Goal: Task Accomplishment & Management: Manage account settings

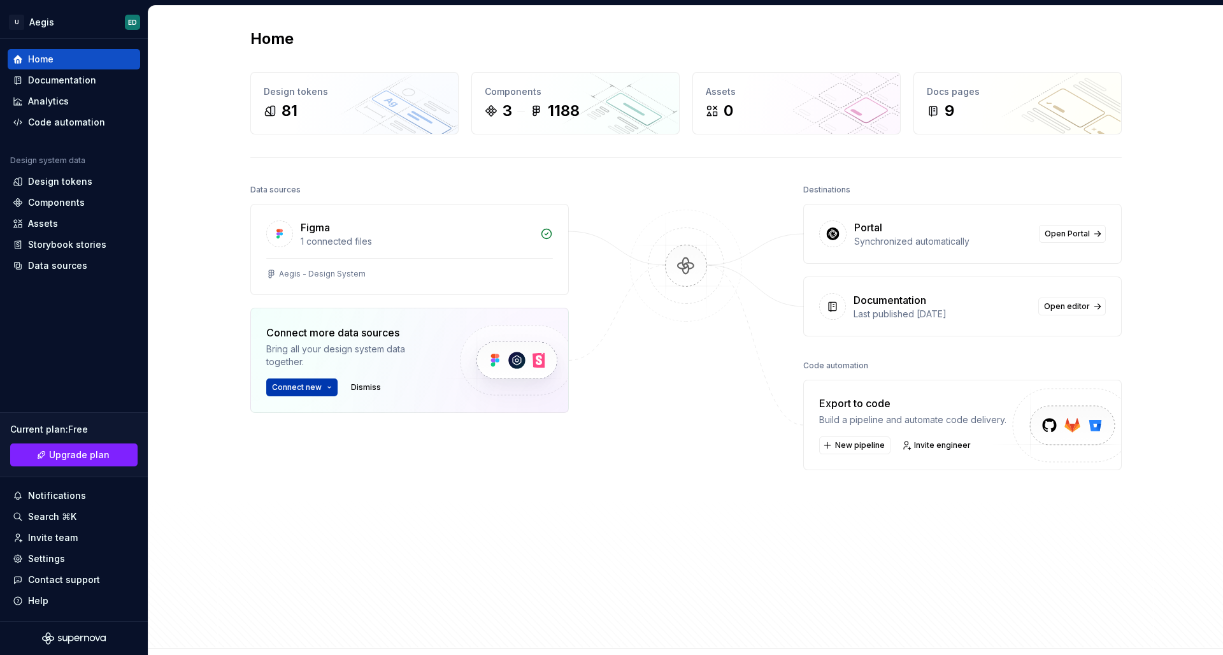
click at [331, 384] on button "Connect new" at bounding box center [301, 387] width 71 height 18
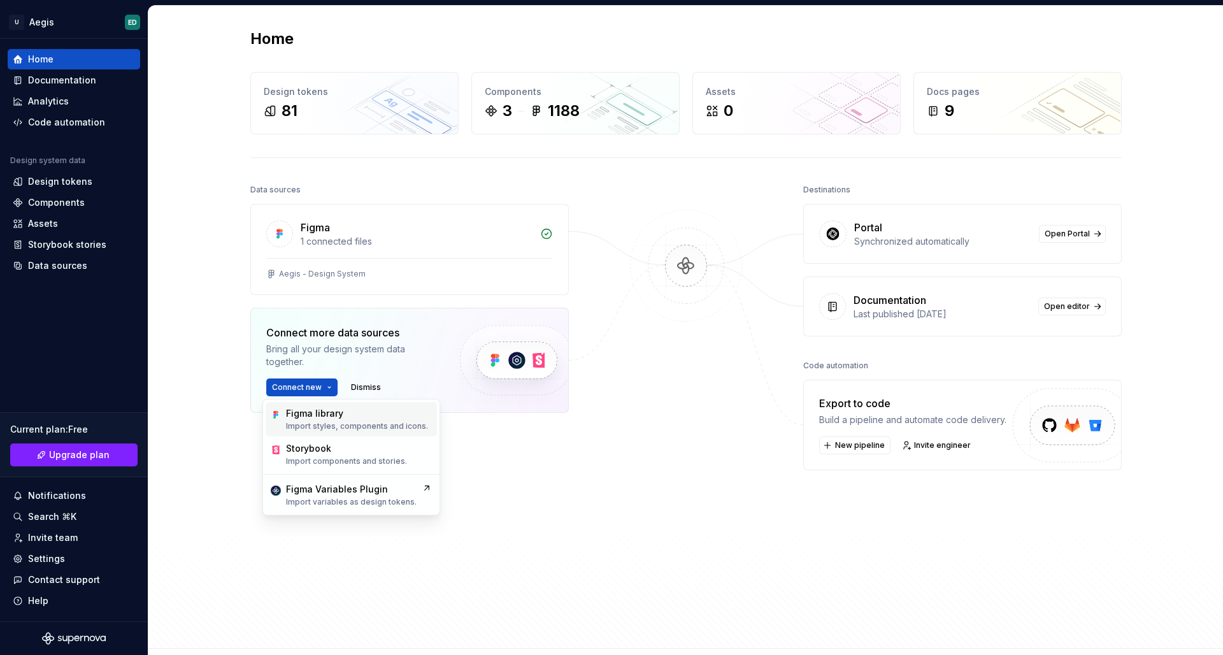
click at [346, 417] on div "Figma library" at bounding box center [357, 413] width 142 height 13
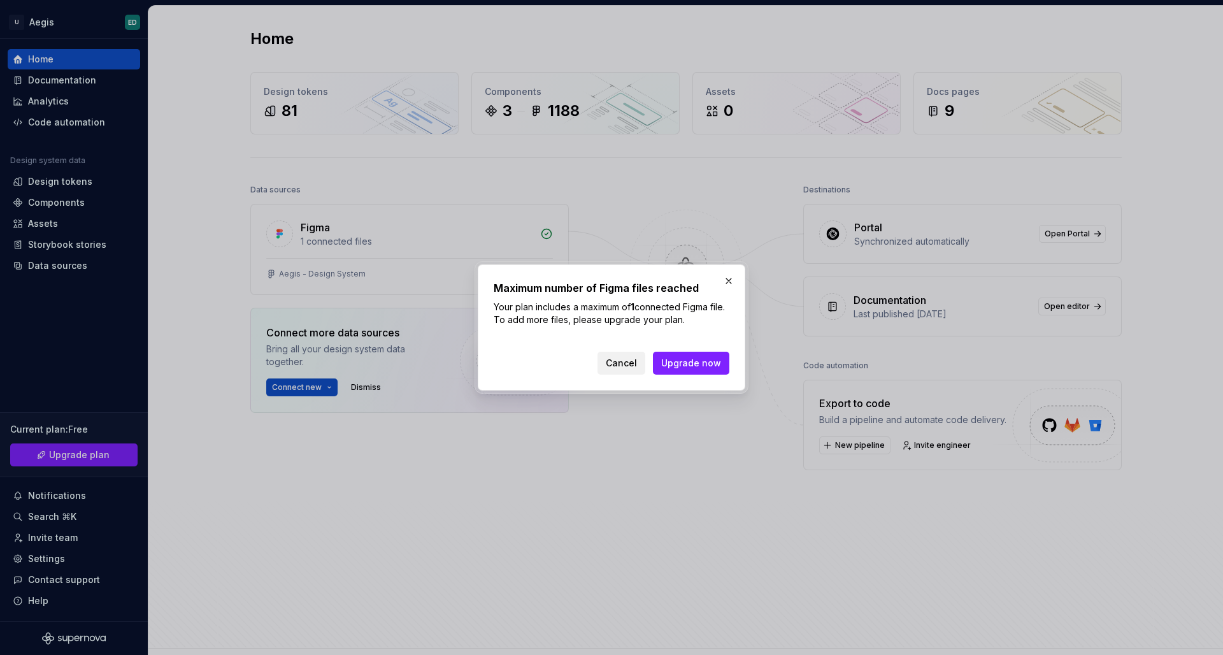
click at [629, 360] on span "Cancel" at bounding box center [621, 363] width 31 height 13
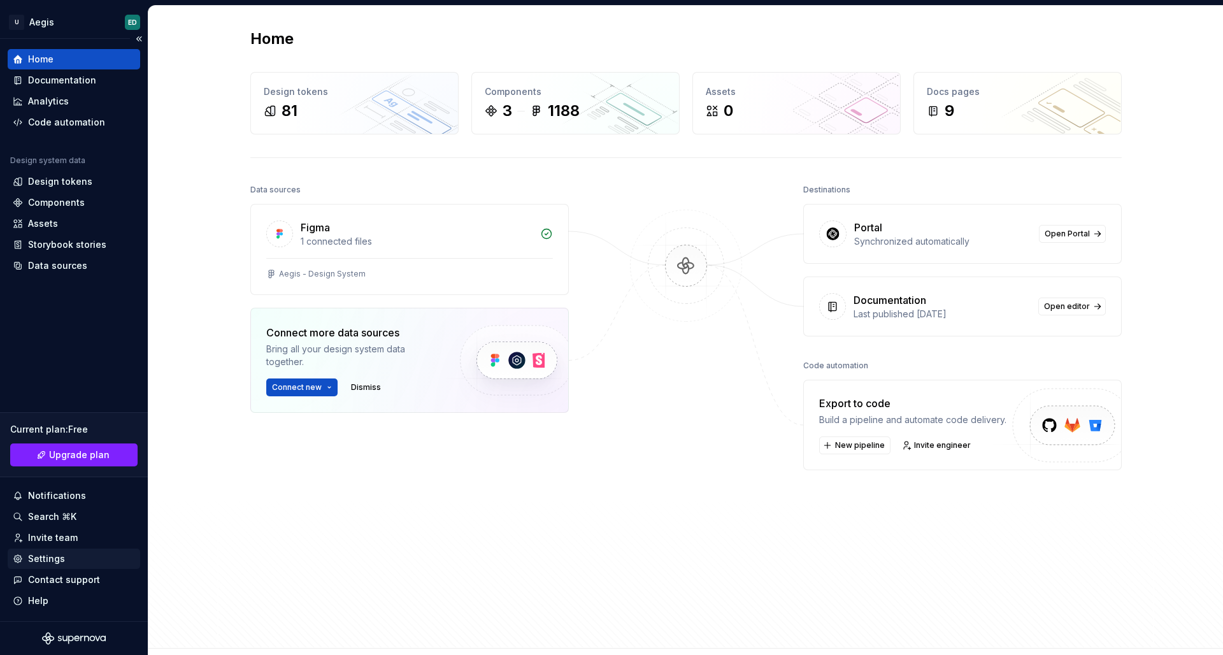
click at [56, 559] on div "Settings" at bounding box center [46, 558] width 37 height 13
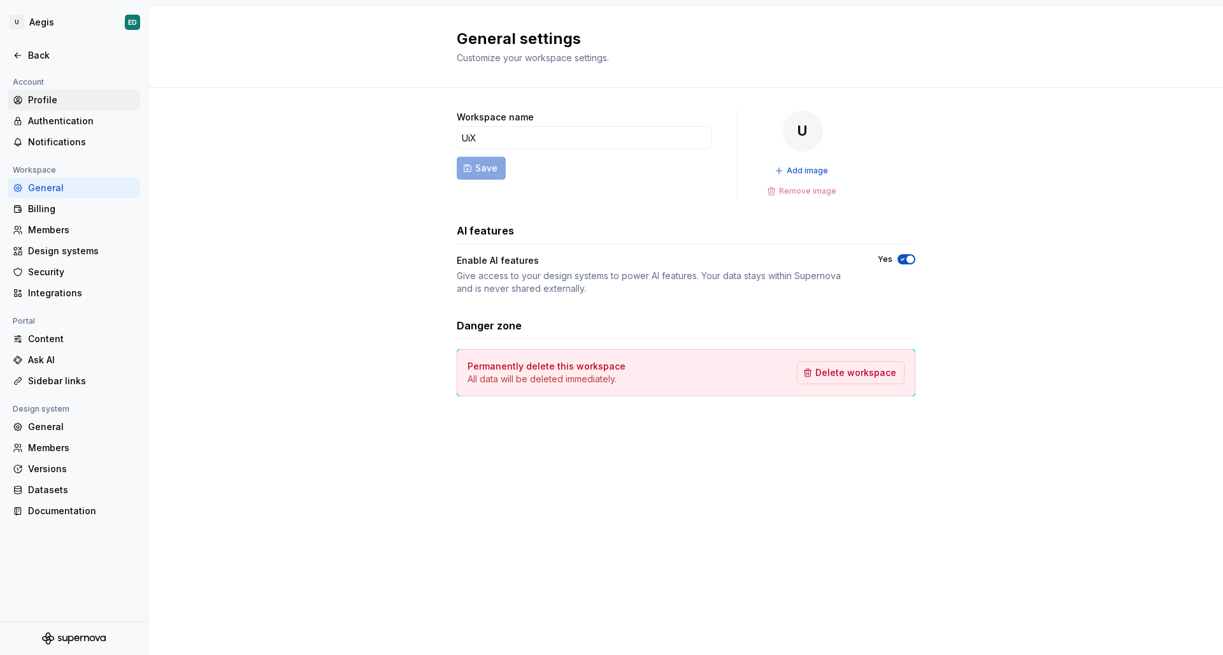
click at [62, 94] on div "Profile" at bounding box center [81, 100] width 107 height 13
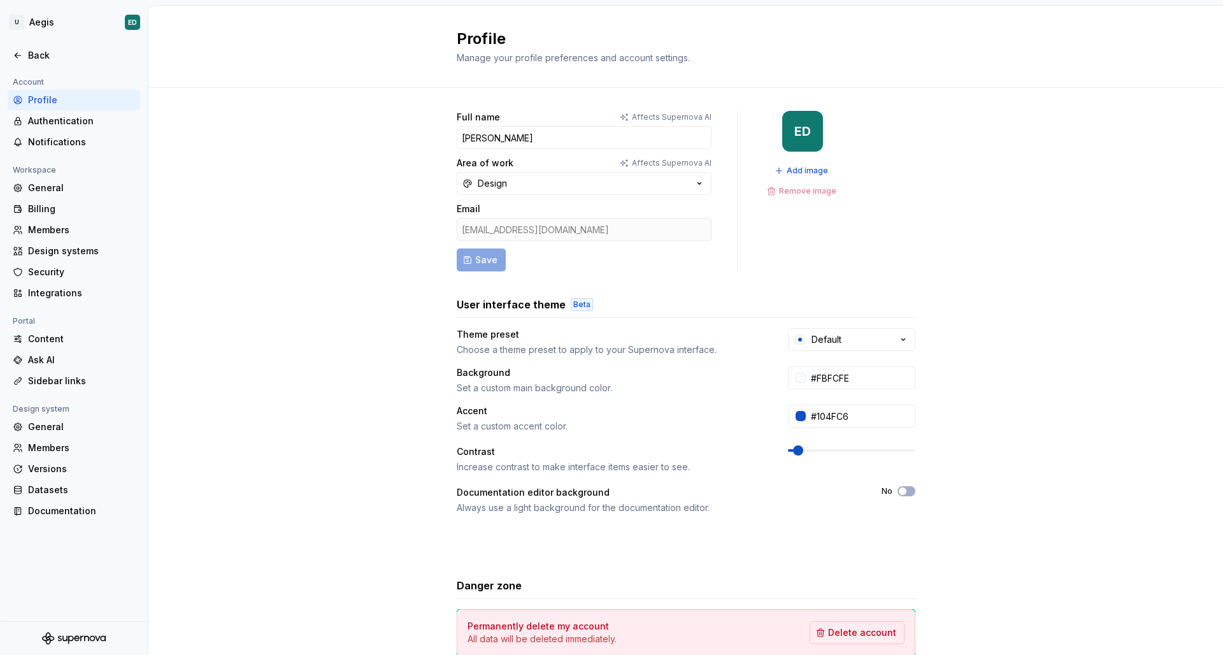
scroll to position [75, 0]
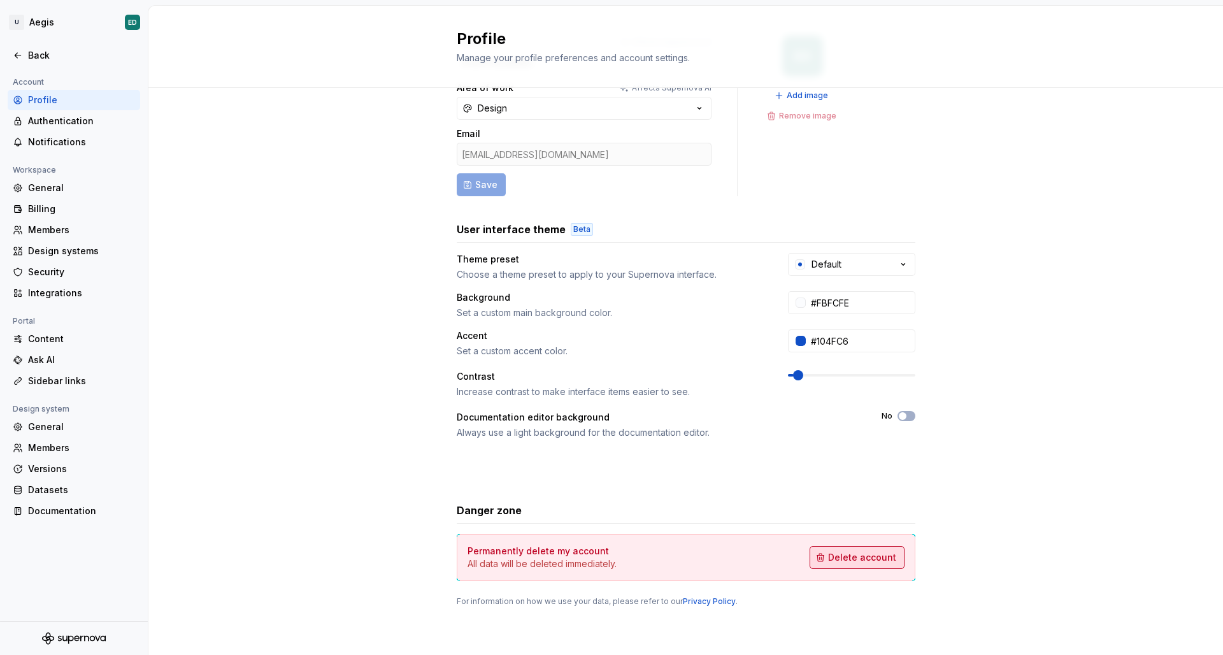
click at [848, 564] on button "Delete account" at bounding box center [856, 557] width 95 height 23
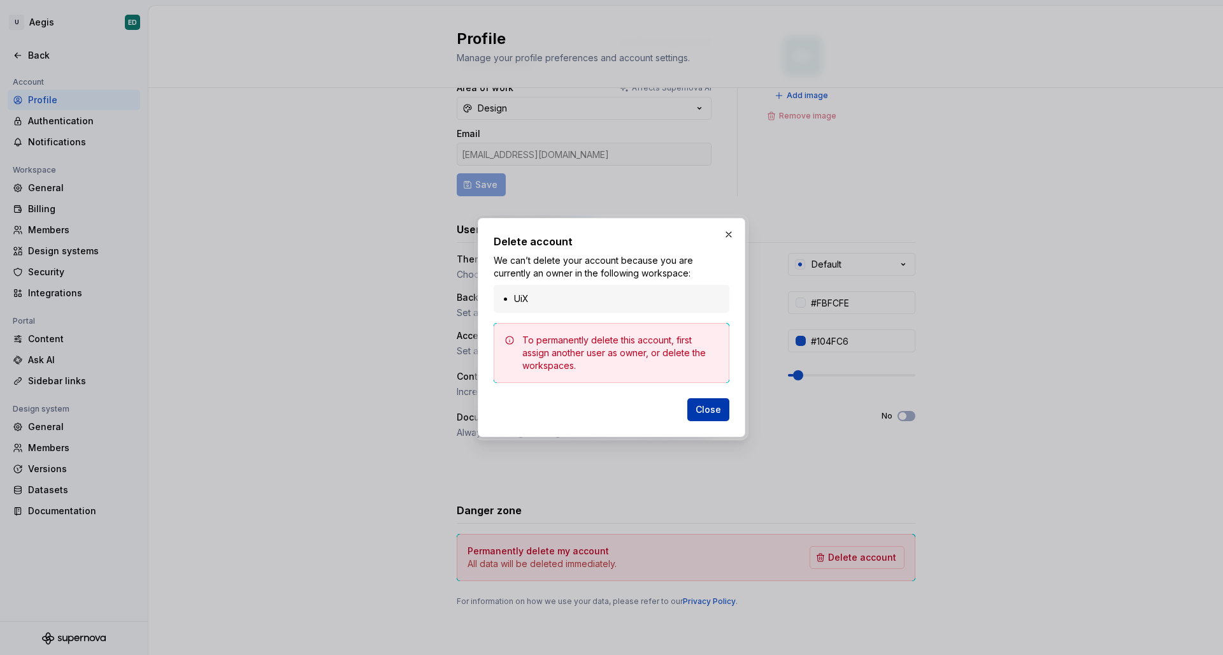
click at [717, 409] on span "Close" at bounding box center [707, 409] width 25 height 13
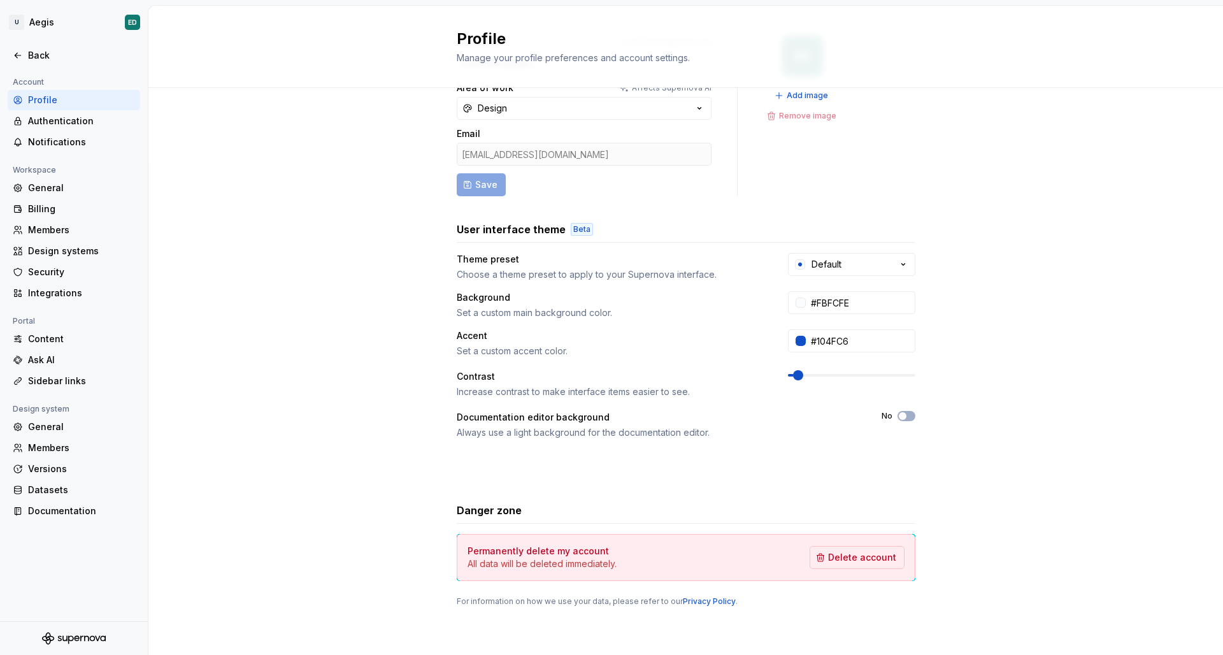
click at [82, 415] on div "Design system" at bounding box center [74, 408] width 132 height 15
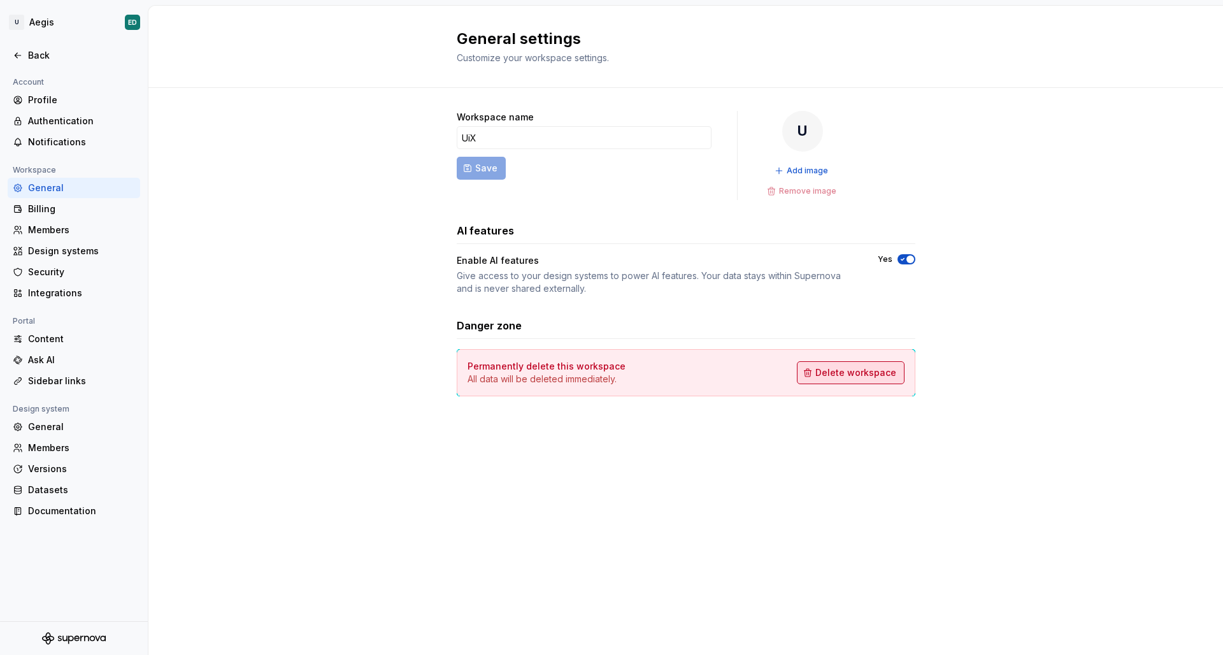
click at [857, 373] on span "Delete workspace" at bounding box center [855, 372] width 81 height 13
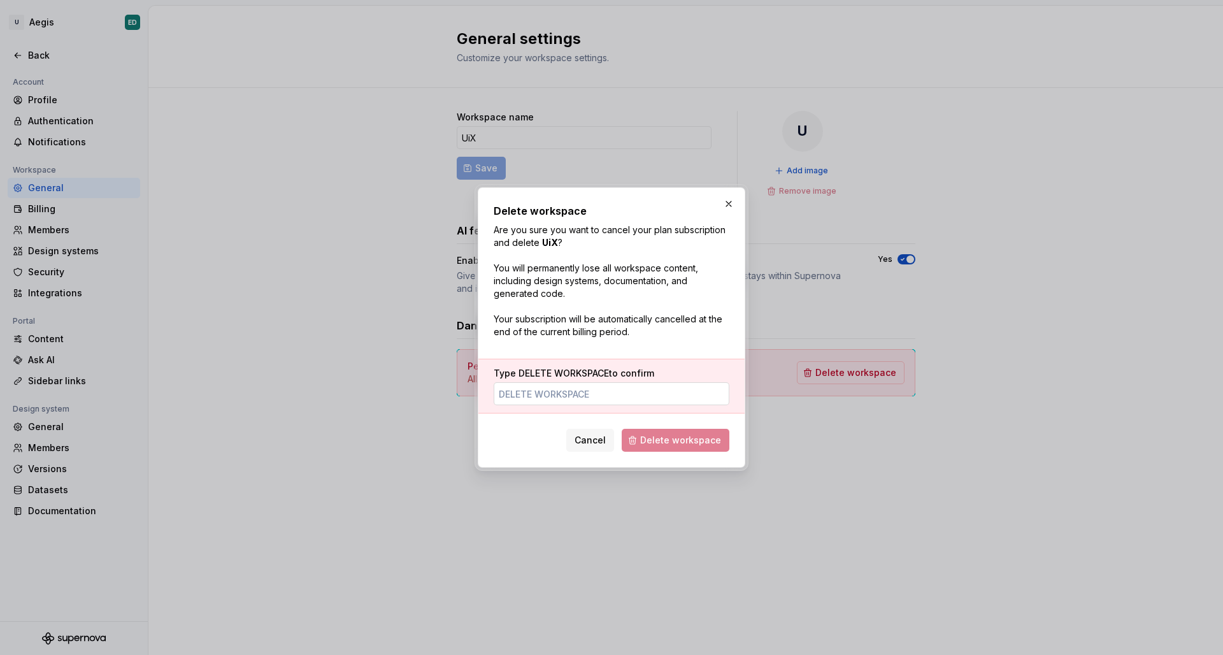
click at [659, 391] on input "Type DELETE WORKSPACE to confirm" at bounding box center [612, 393] width 236 height 23
type input "DELETE WORKSPACE"
click at [673, 444] on span "Delete workspace" at bounding box center [680, 440] width 81 height 13
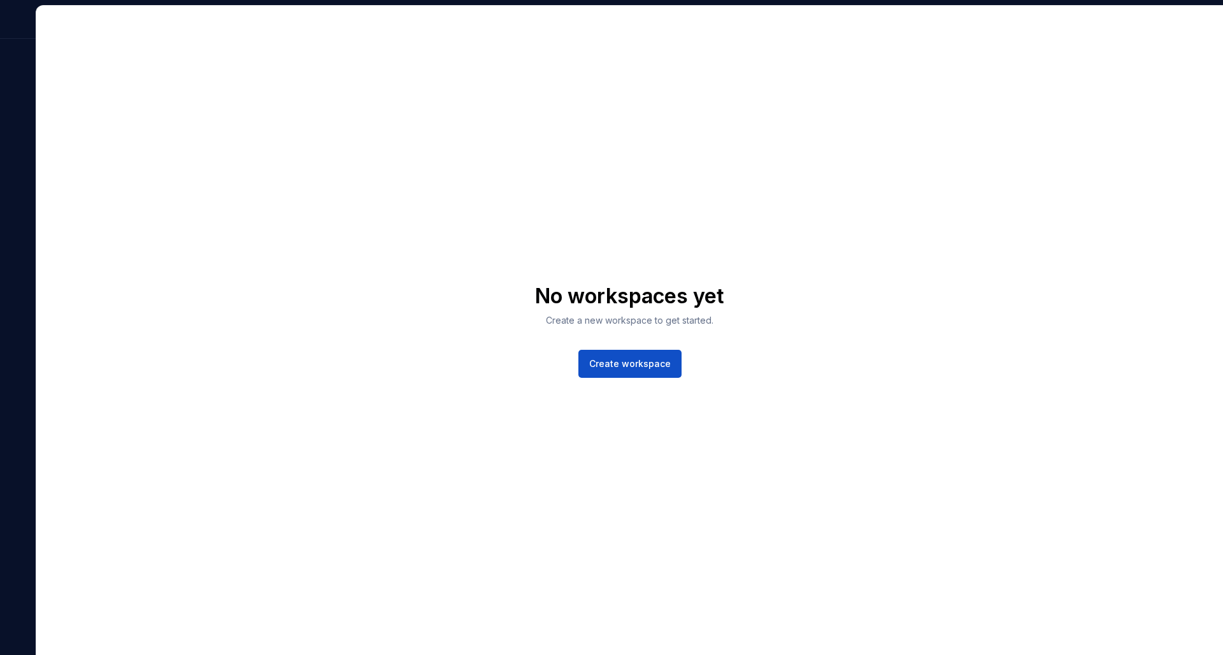
click at [9, 23] on div at bounding box center [18, 22] width 36 height 33
click at [387, 55] on div "No workspaces yet Create a new workspace to get started. Create workspace" at bounding box center [629, 330] width 1186 height 649
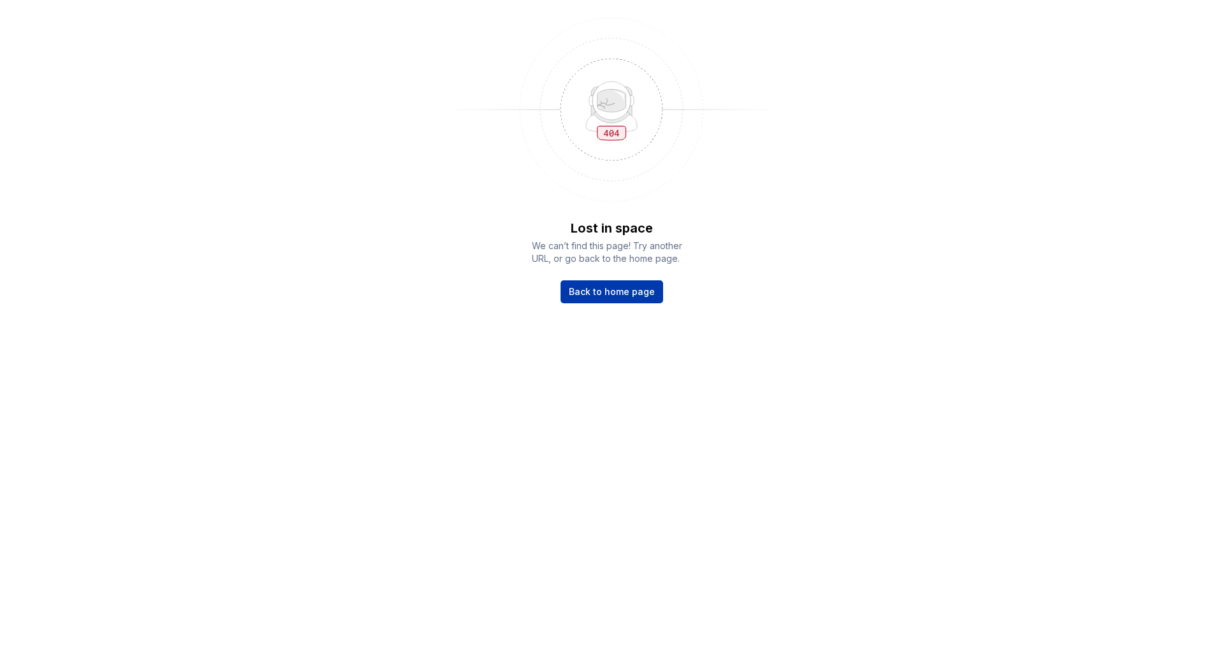
click at [641, 294] on span "Back to home page" at bounding box center [612, 291] width 86 height 13
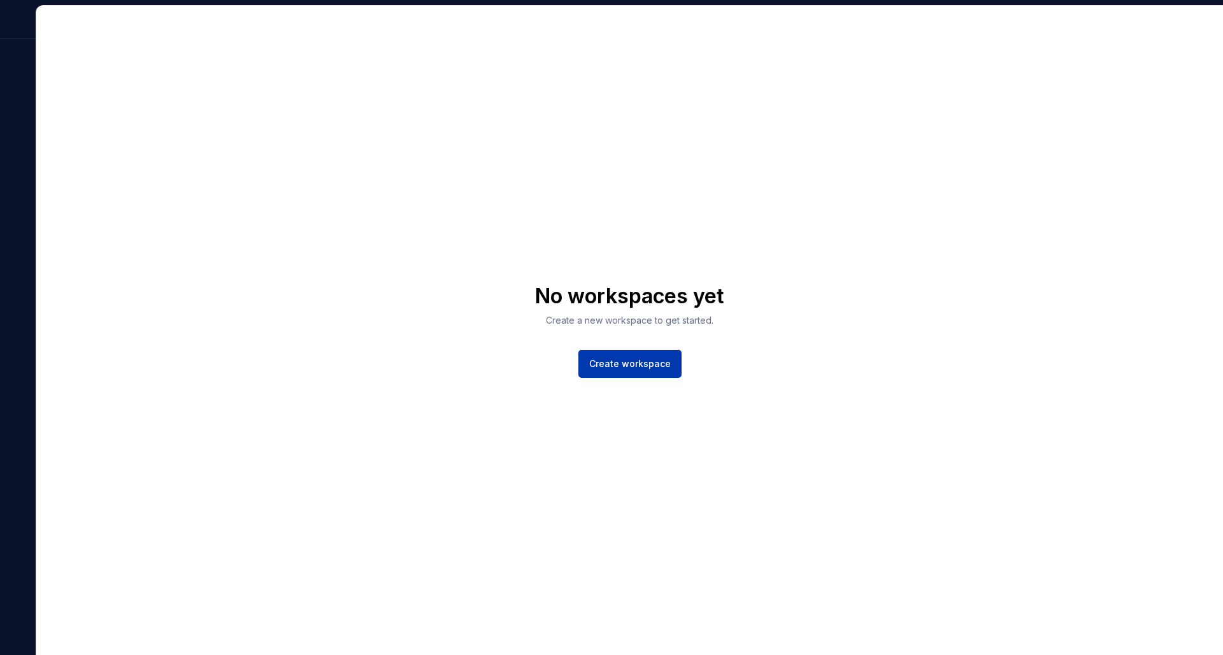
click at [634, 353] on button "Create workspace" at bounding box center [629, 364] width 103 height 28
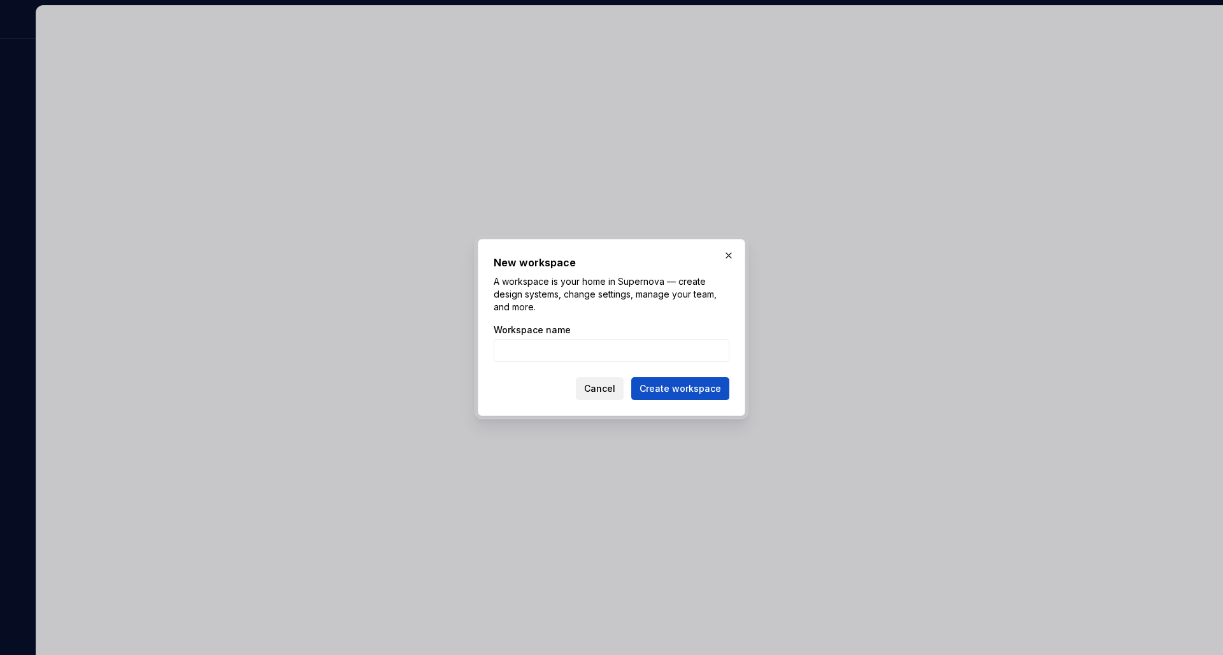
click at [600, 394] on span "Cancel" at bounding box center [599, 388] width 31 height 13
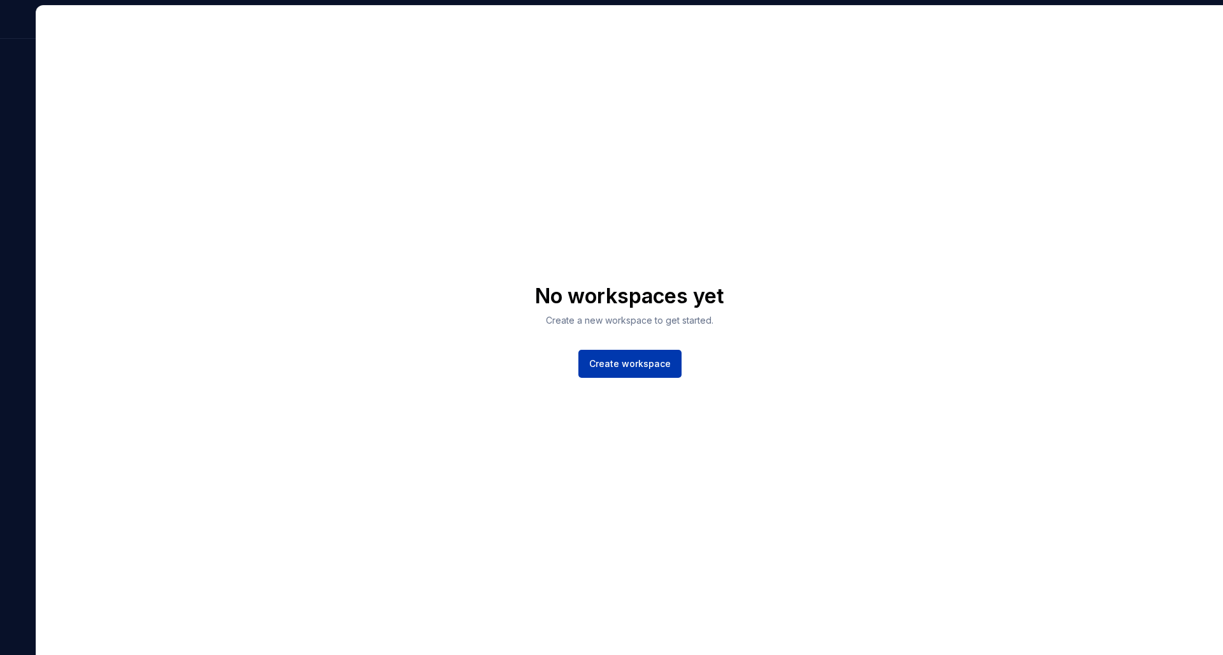
click at [636, 361] on span "Create workspace" at bounding box center [630, 363] width 82 height 13
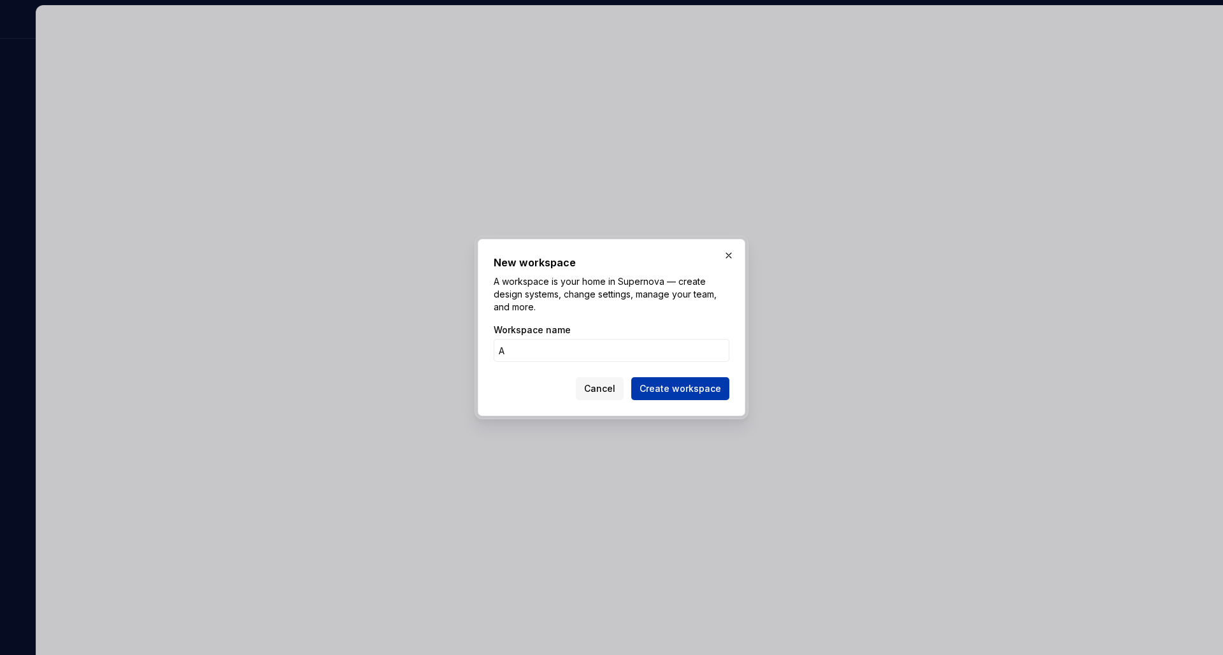
click at [663, 388] on span "Create workspace" at bounding box center [680, 388] width 82 height 13
type input "AD"
click at [665, 394] on span "Create workspace" at bounding box center [680, 388] width 82 height 13
